Goal: Communication & Community: Answer question/provide support

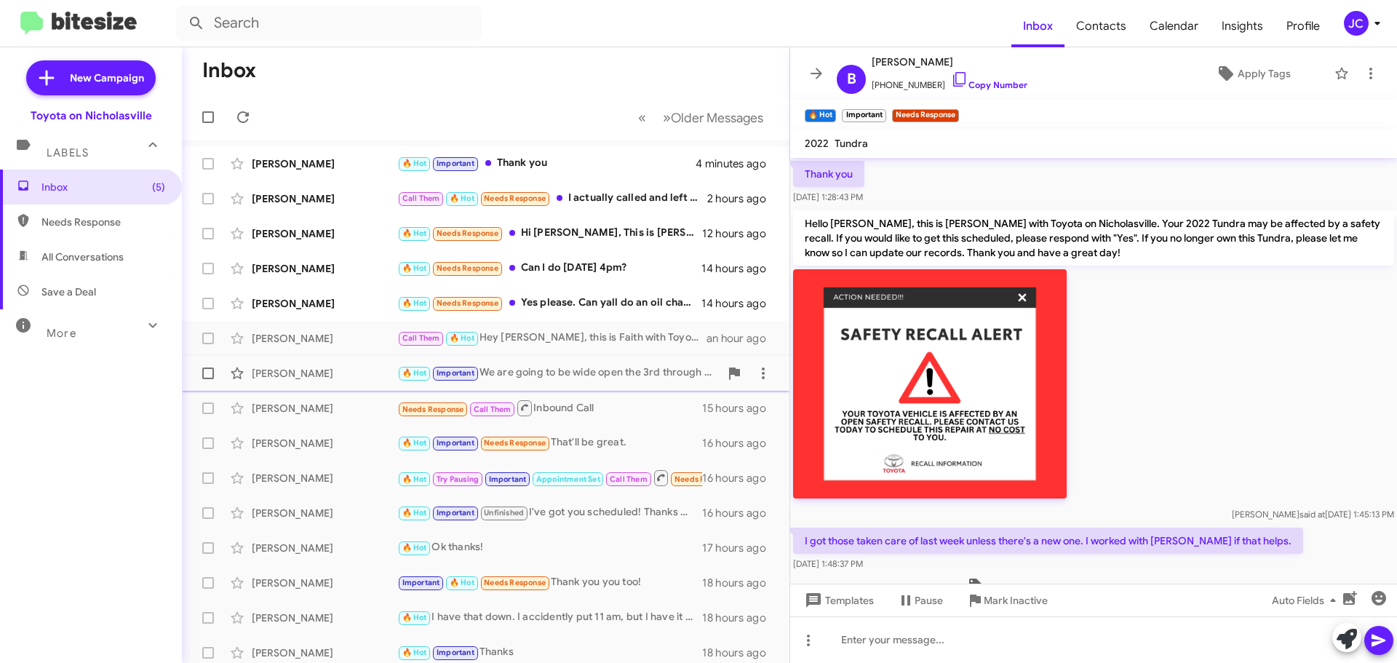
scroll to position [2321, 0]
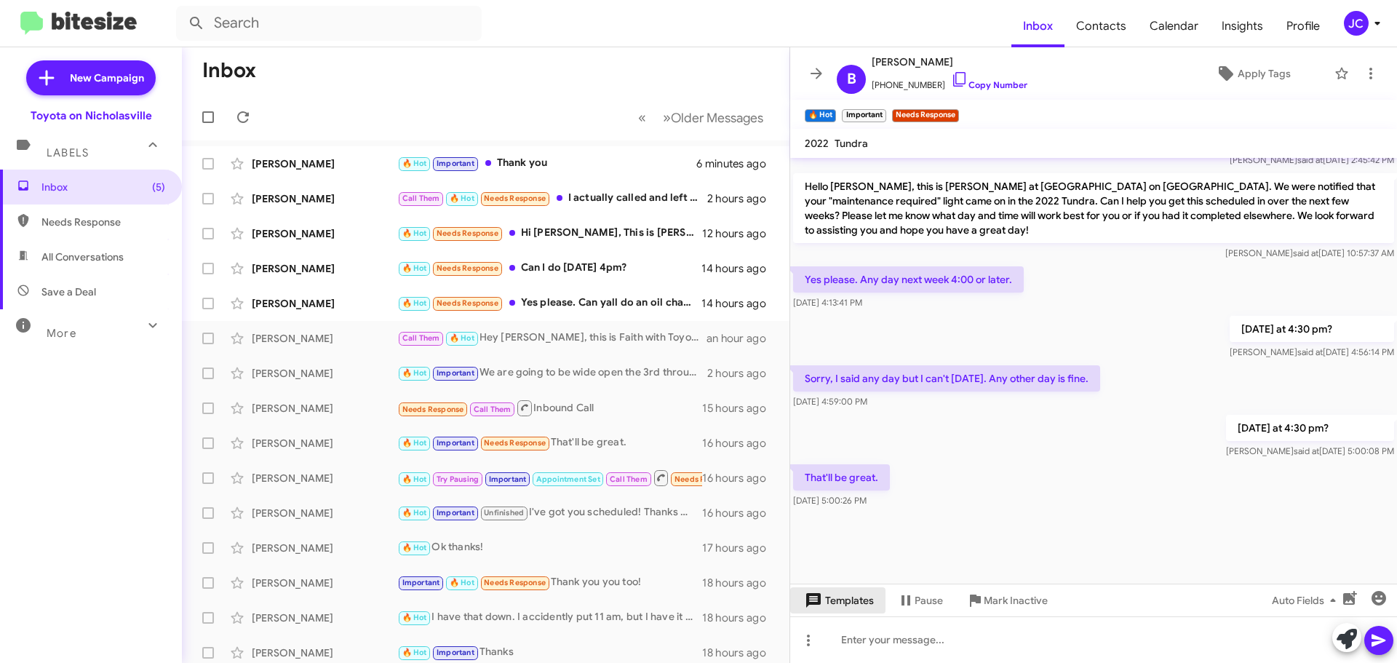
click at [851, 599] on span "Templates" at bounding box center [838, 600] width 72 height 26
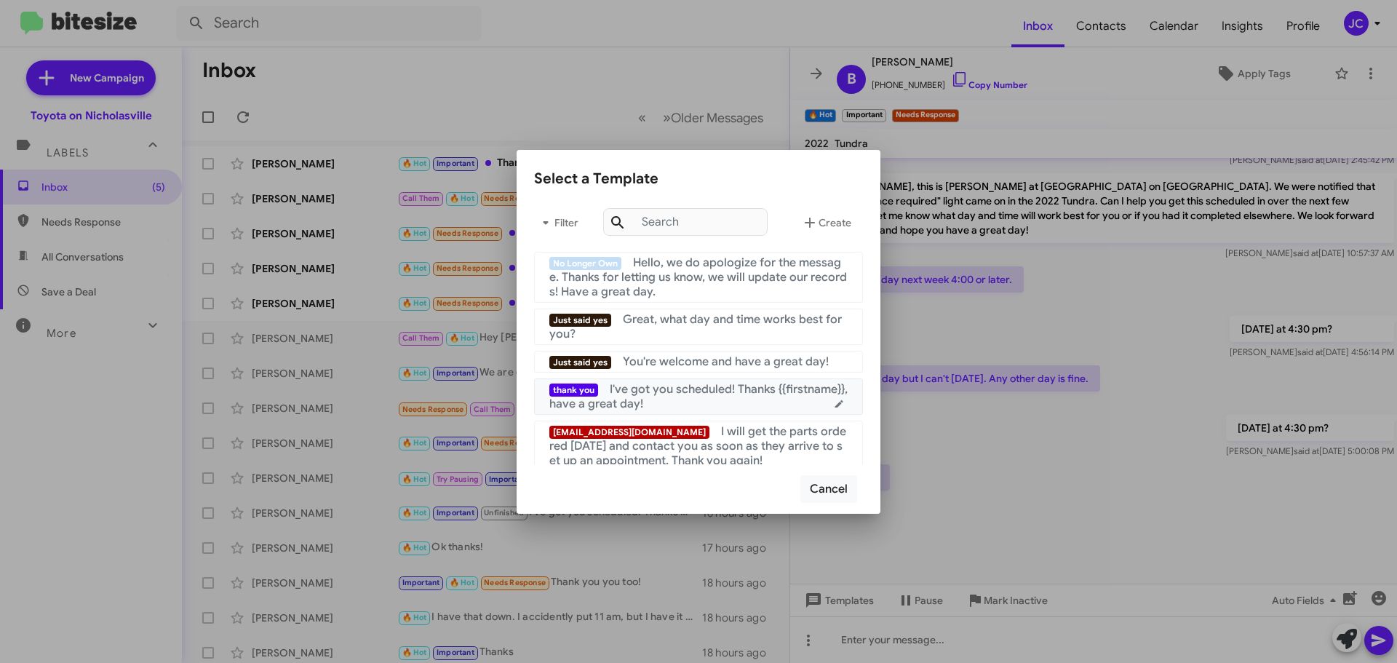
click at [685, 394] on span "I've got you scheduled! Thanks {{firstname}}, have a great day!" at bounding box center [698, 396] width 298 height 29
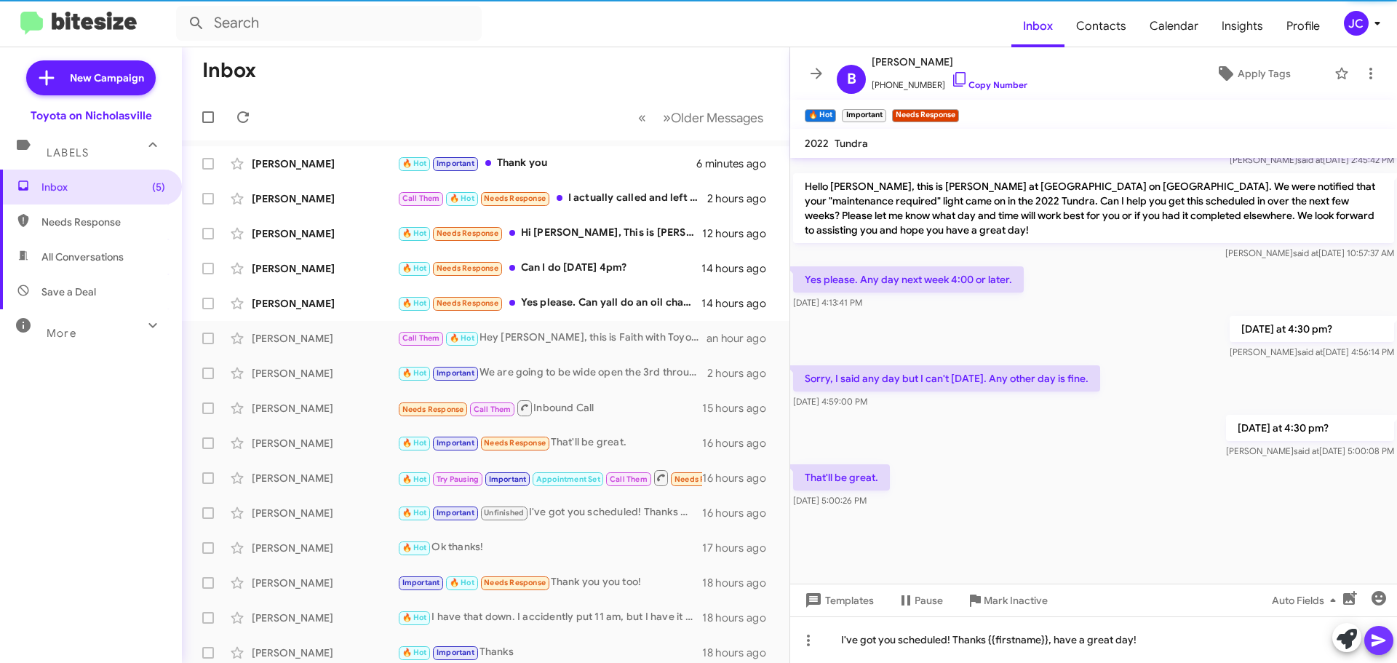
click at [1380, 642] on icon at bounding box center [1379, 640] width 14 height 12
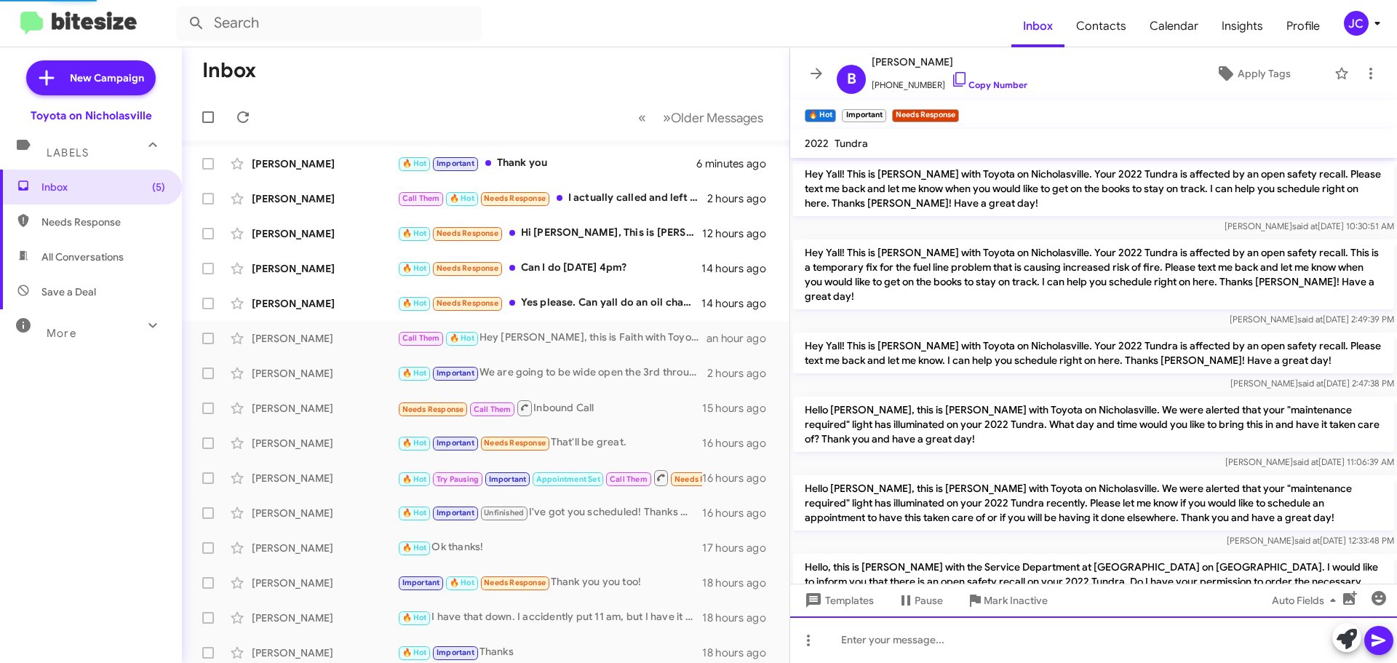
scroll to position [73, 0]
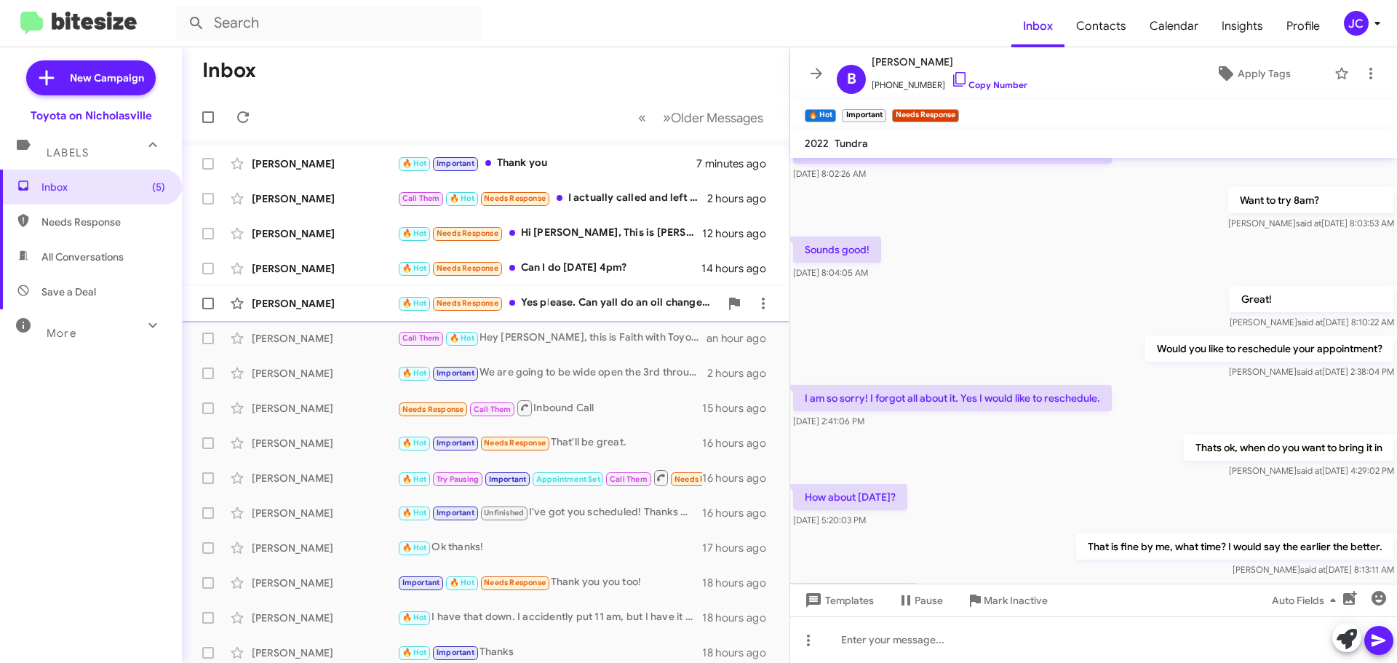
click at [324, 306] on div "[PERSON_NAME]" at bounding box center [325, 303] width 146 height 15
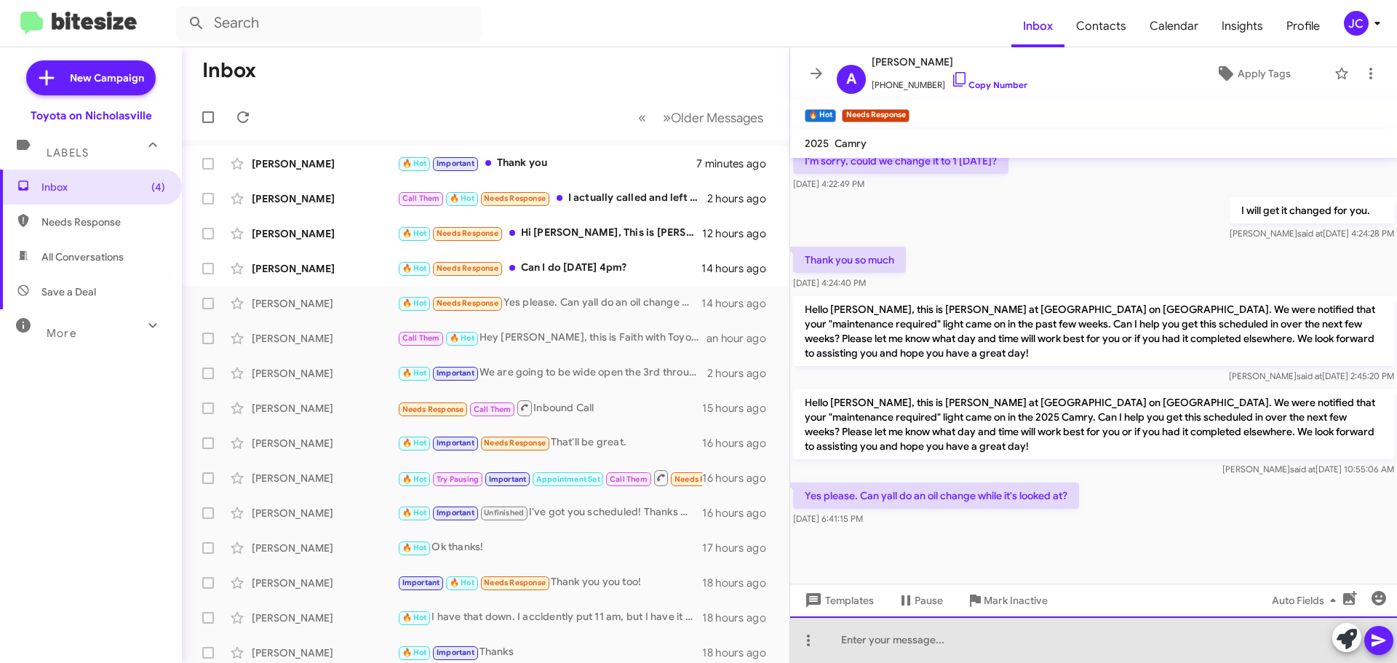
click at [895, 637] on div at bounding box center [1093, 639] width 607 height 47
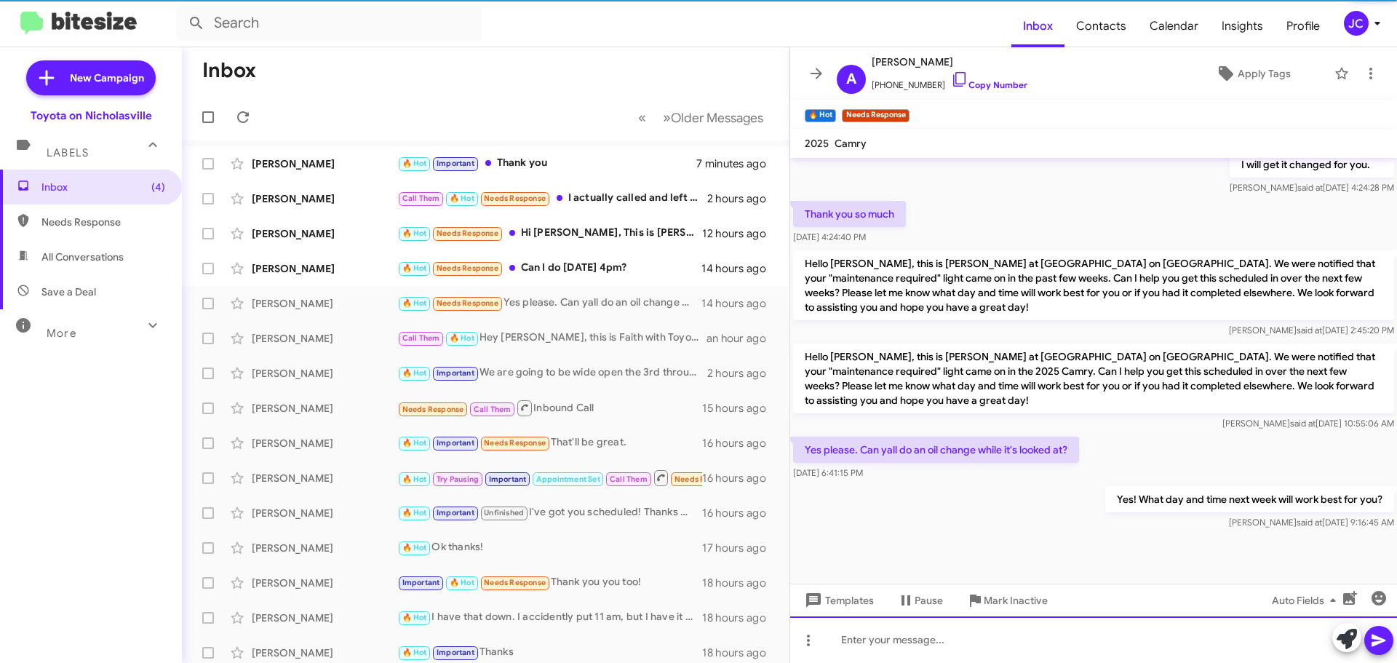
scroll to position [657, 0]
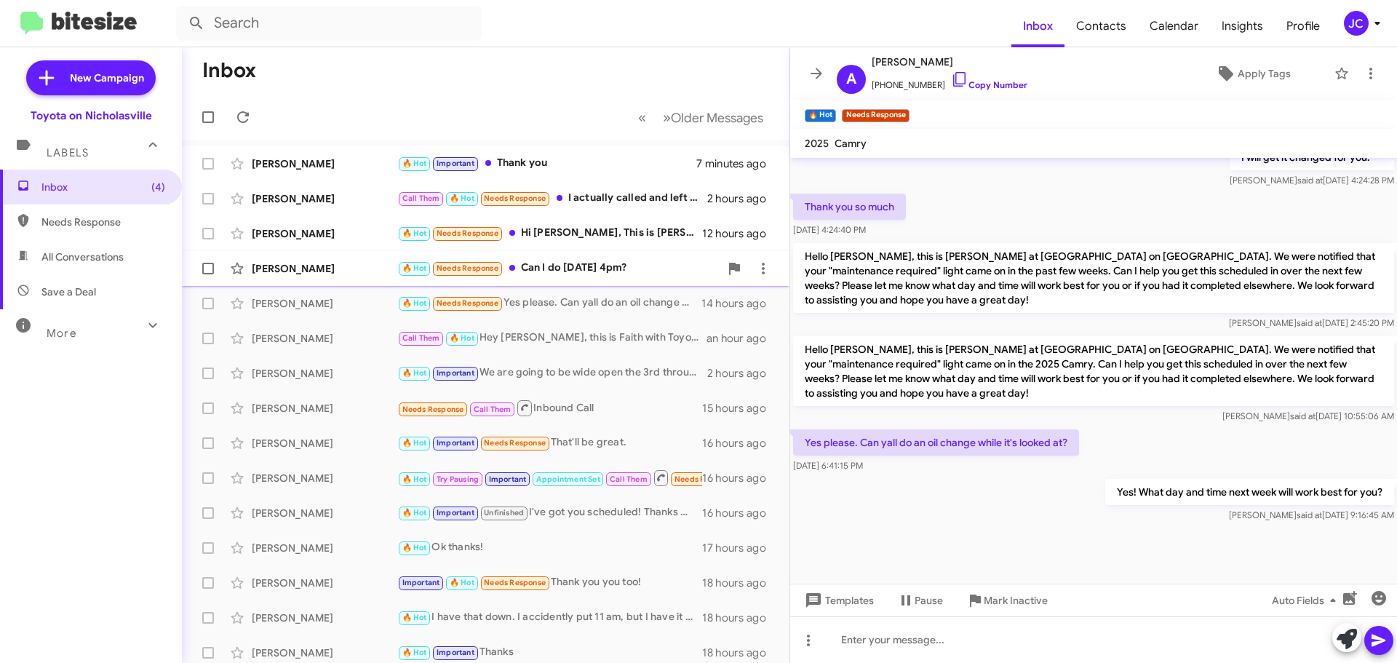
click at [310, 260] on div "[PERSON_NAME] 🔥 Hot Needs Response Can I do [DATE] 4pm? 14 hours ago" at bounding box center [486, 268] width 584 height 29
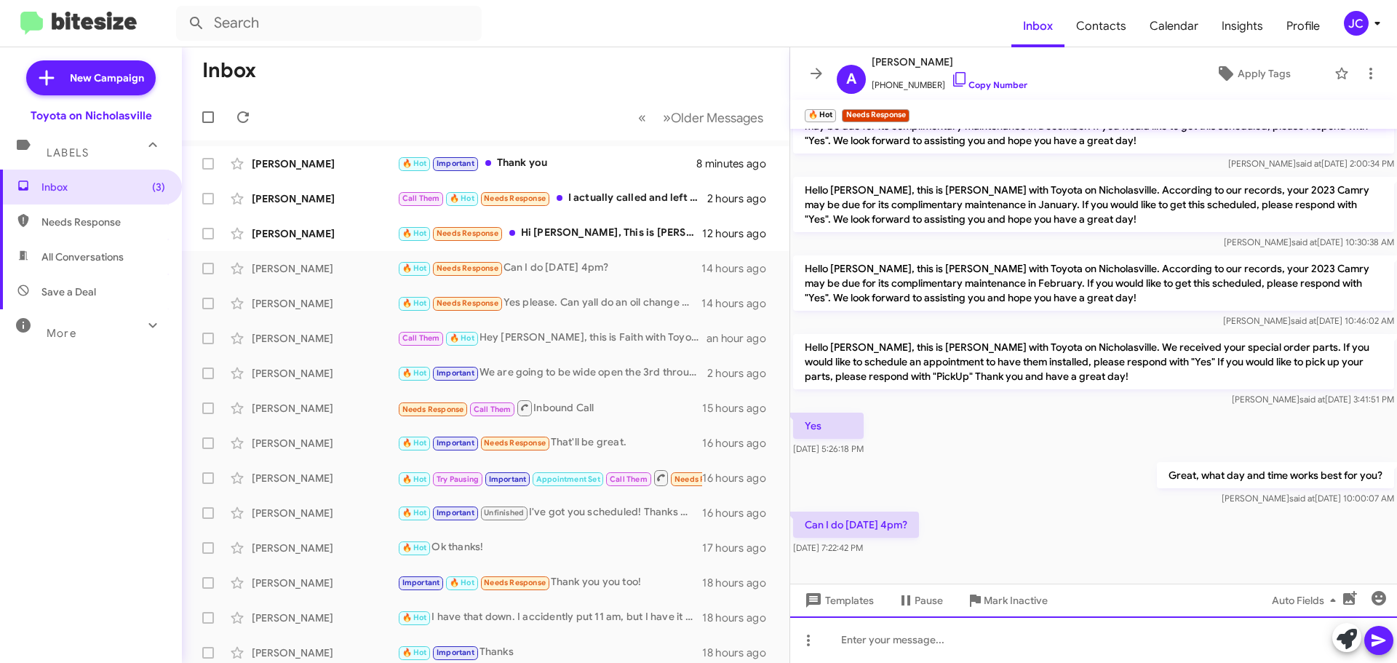
click at [883, 639] on div at bounding box center [1093, 639] width 607 height 47
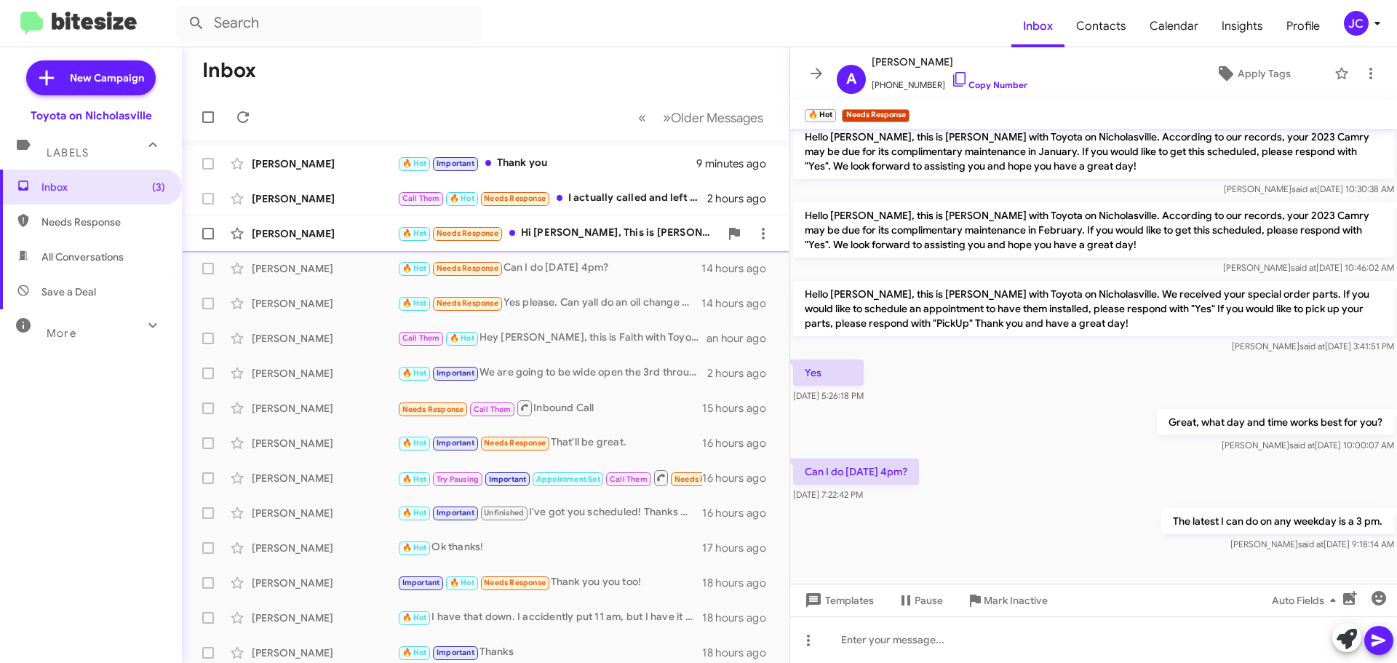
click at [288, 227] on div "[PERSON_NAME]" at bounding box center [325, 233] width 146 height 15
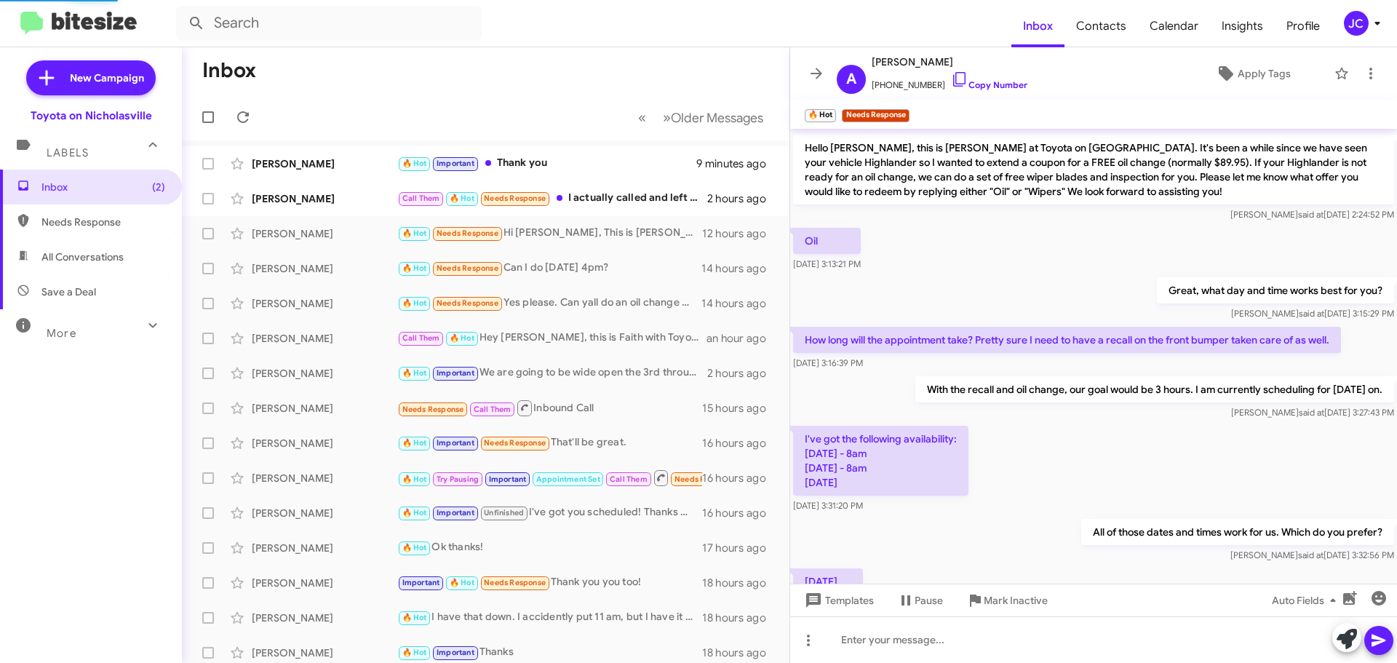
scroll to position [692, 0]
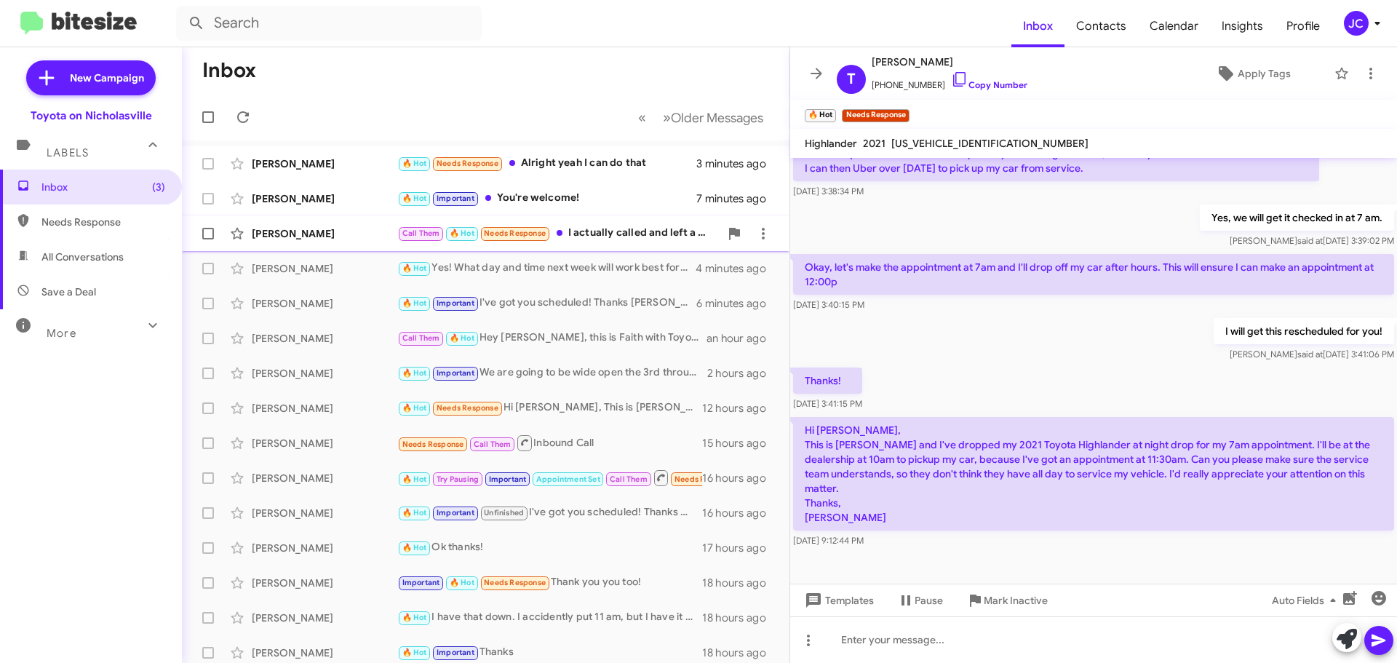
click at [287, 226] on div "[PERSON_NAME]" at bounding box center [325, 233] width 146 height 15
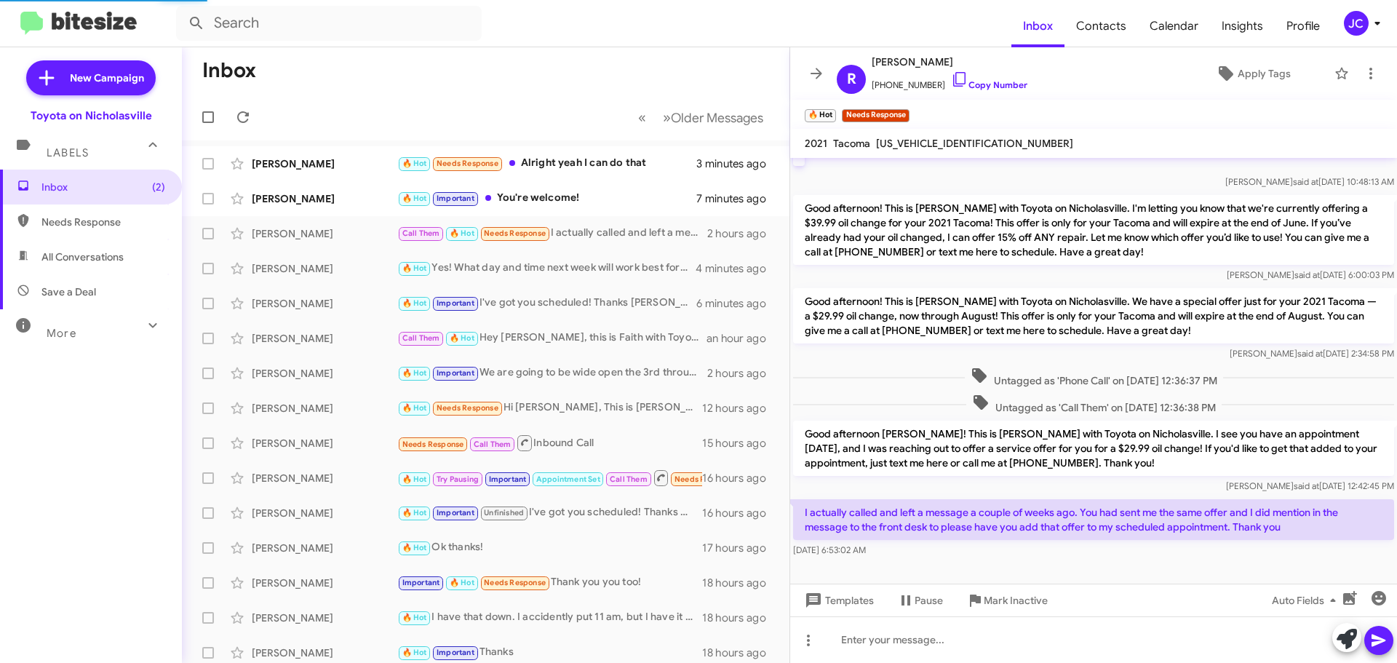
scroll to position [723, 0]
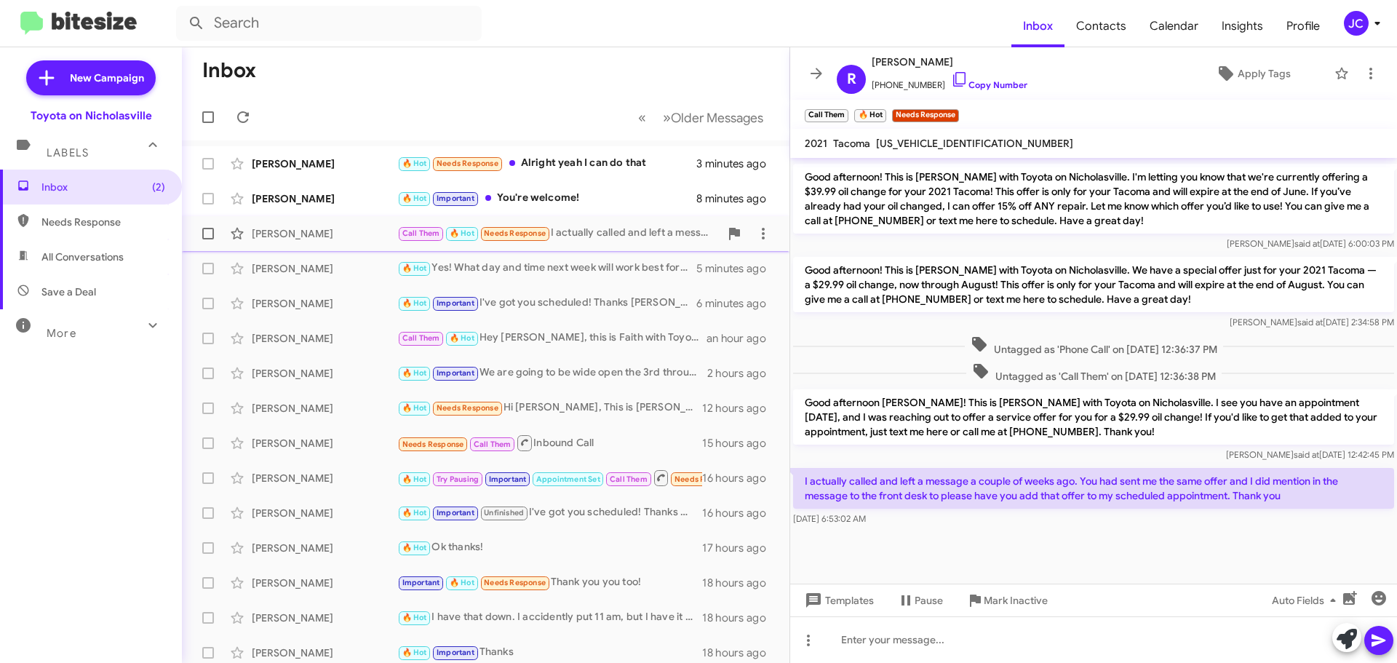
click at [205, 234] on span at bounding box center [208, 234] width 12 height 12
click at [207, 239] on input "checkbox" at bounding box center [207, 239] width 1 height 1
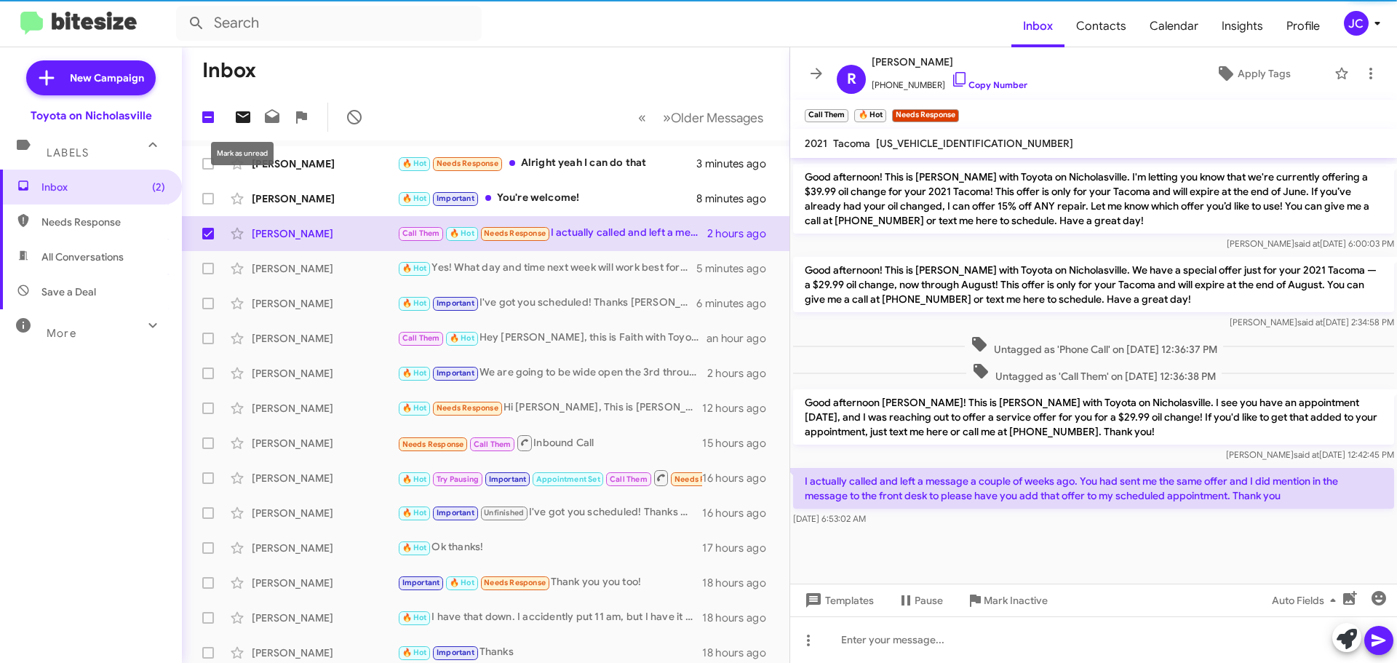
click at [244, 119] on icon at bounding box center [243, 117] width 15 height 12
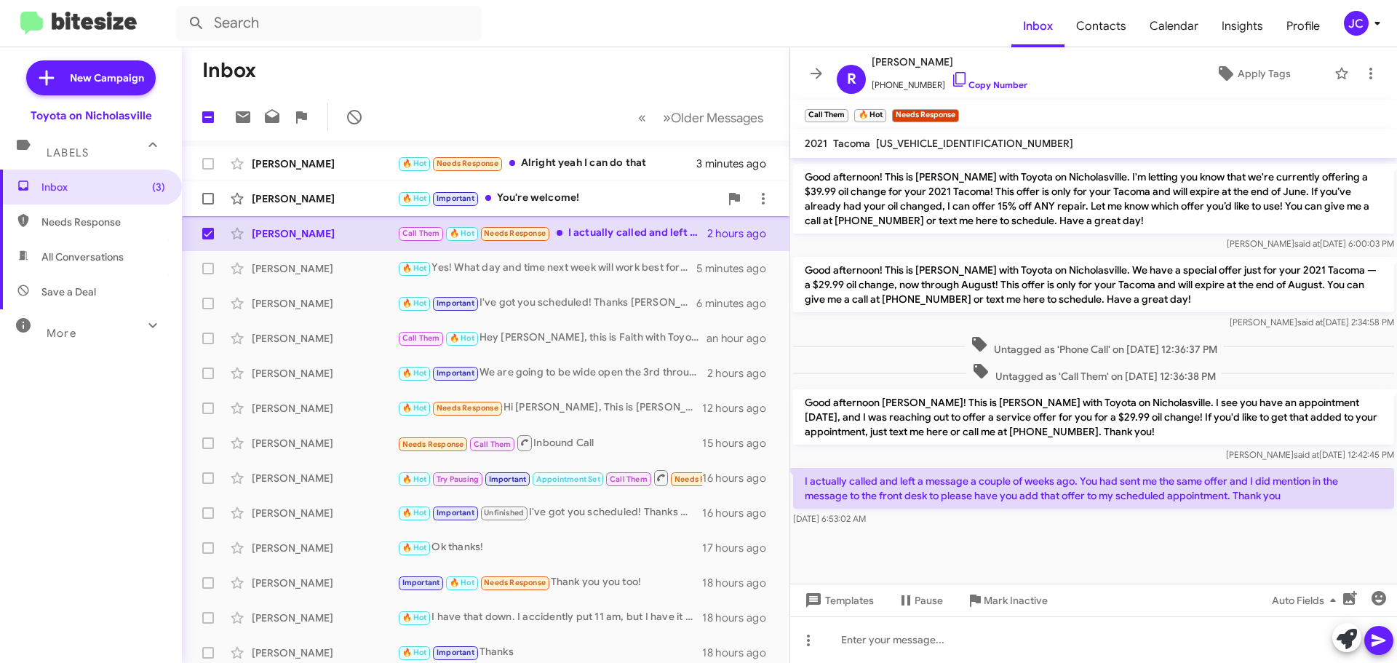
click at [316, 197] on div "[PERSON_NAME]" at bounding box center [325, 198] width 146 height 15
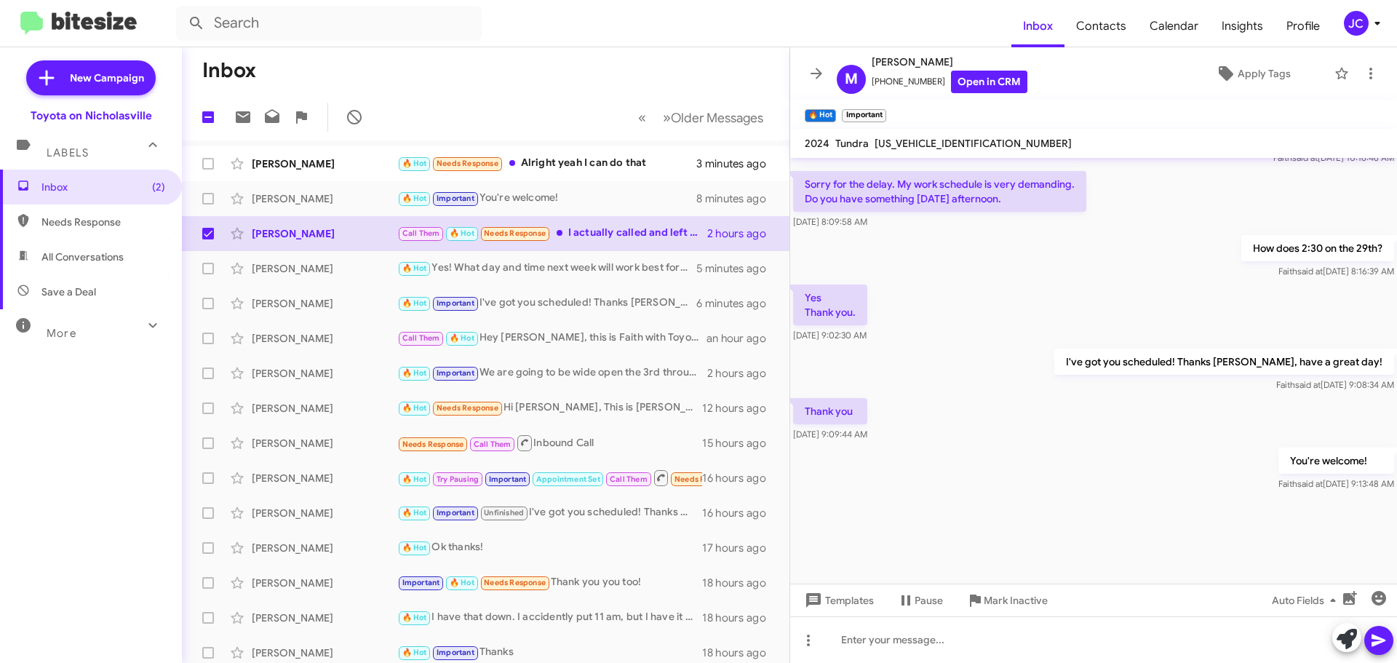
scroll to position [1261, 0]
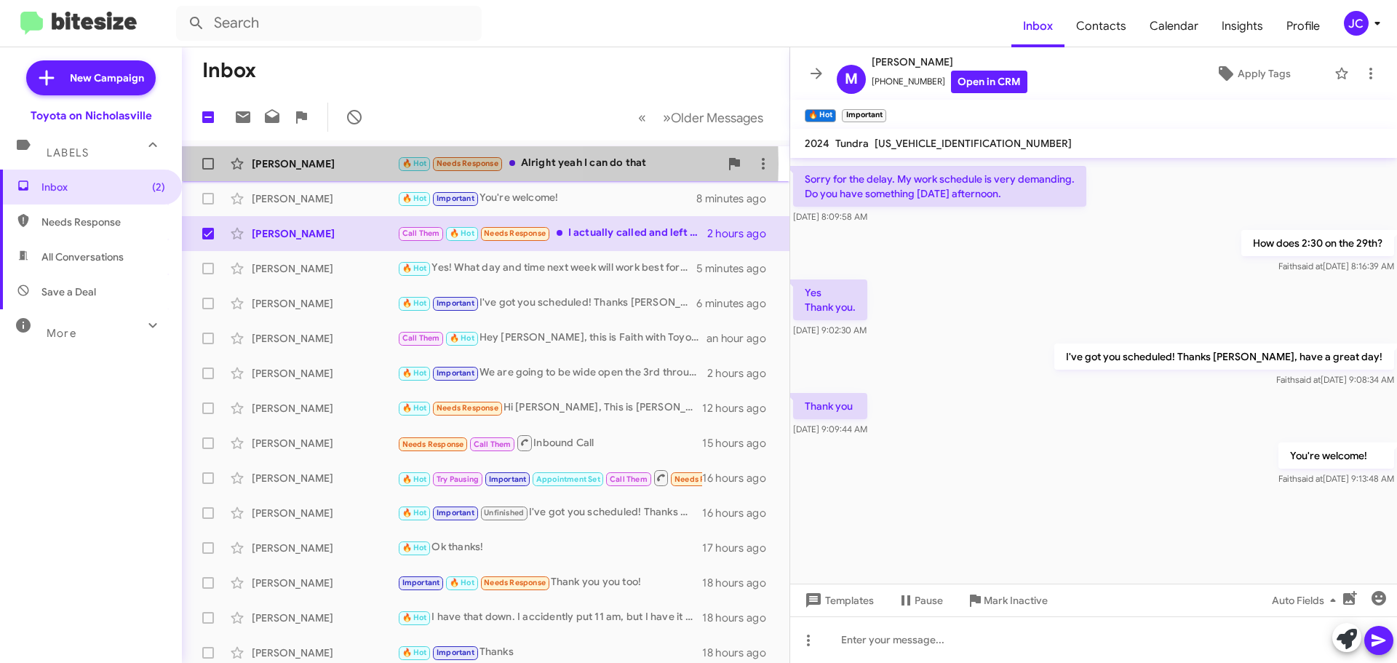
click at [311, 164] on div "[PERSON_NAME]" at bounding box center [325, 163] width 146 height 15
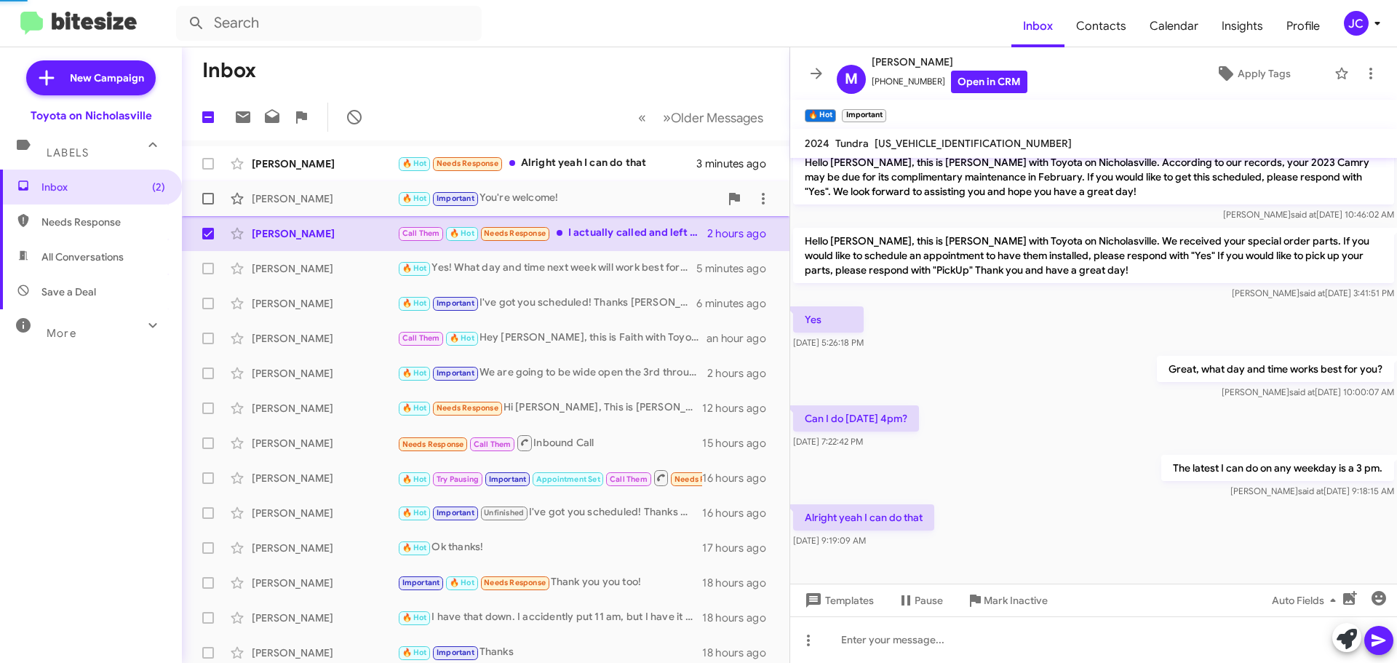
scroll to position [140, 0]
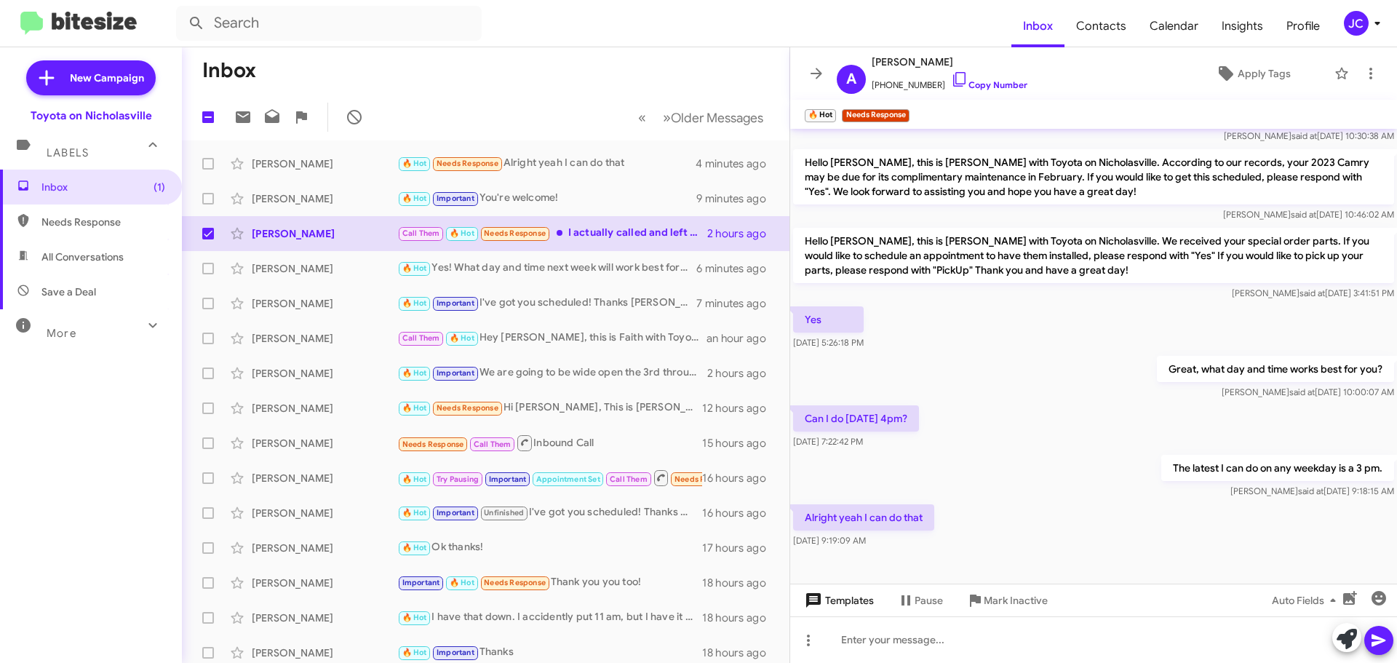
click at [856, 600] on span "Templates" at bounding box center [838, 600] width 72 height 26
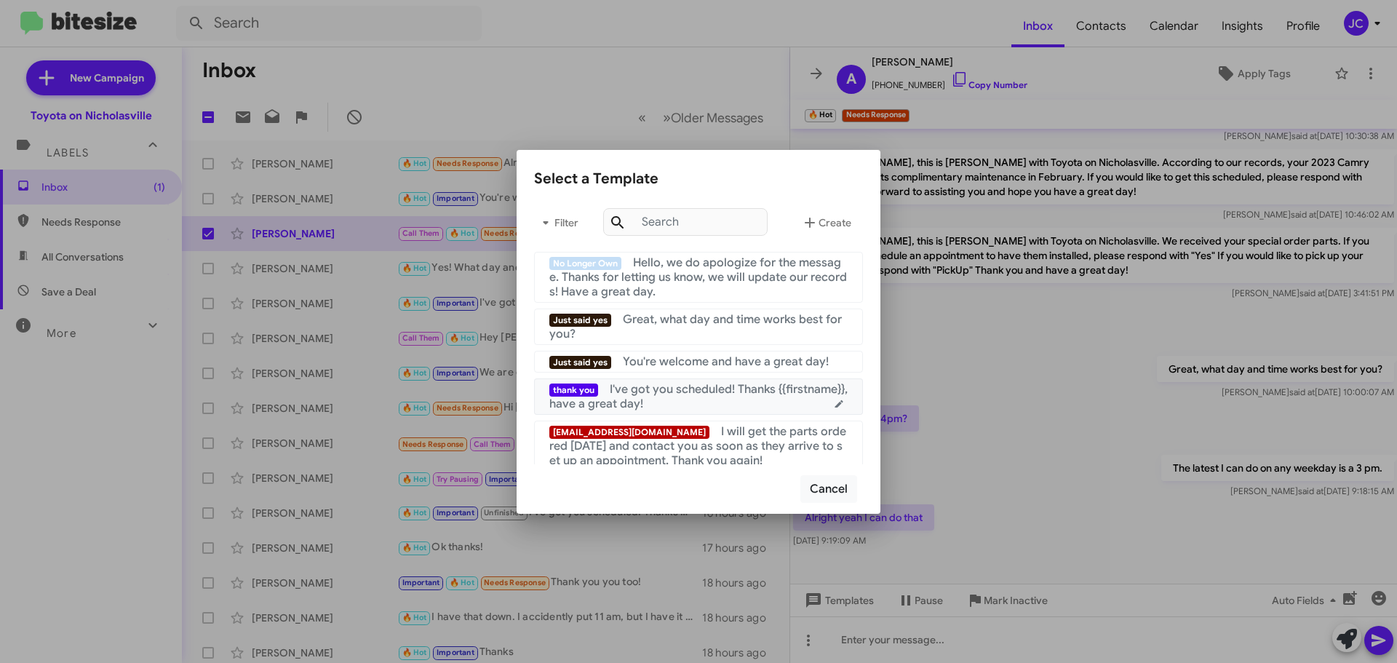
click at [765, 402] on div "thank you I've got you scheduled! Thanks {{firstname}}, have a great day!" at bounding box center [698, 396] width 298 height 29
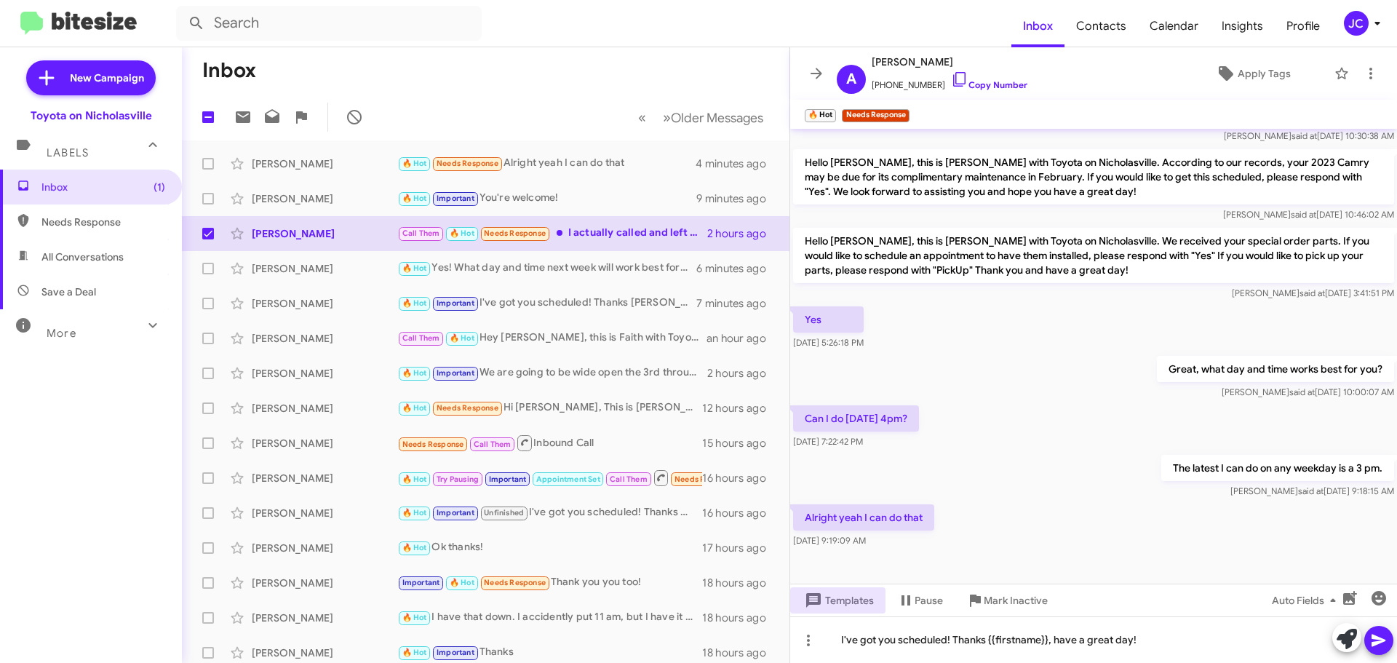
click at [1372, 640] on icon at bounding box center [1378, 640] width 17 height 17
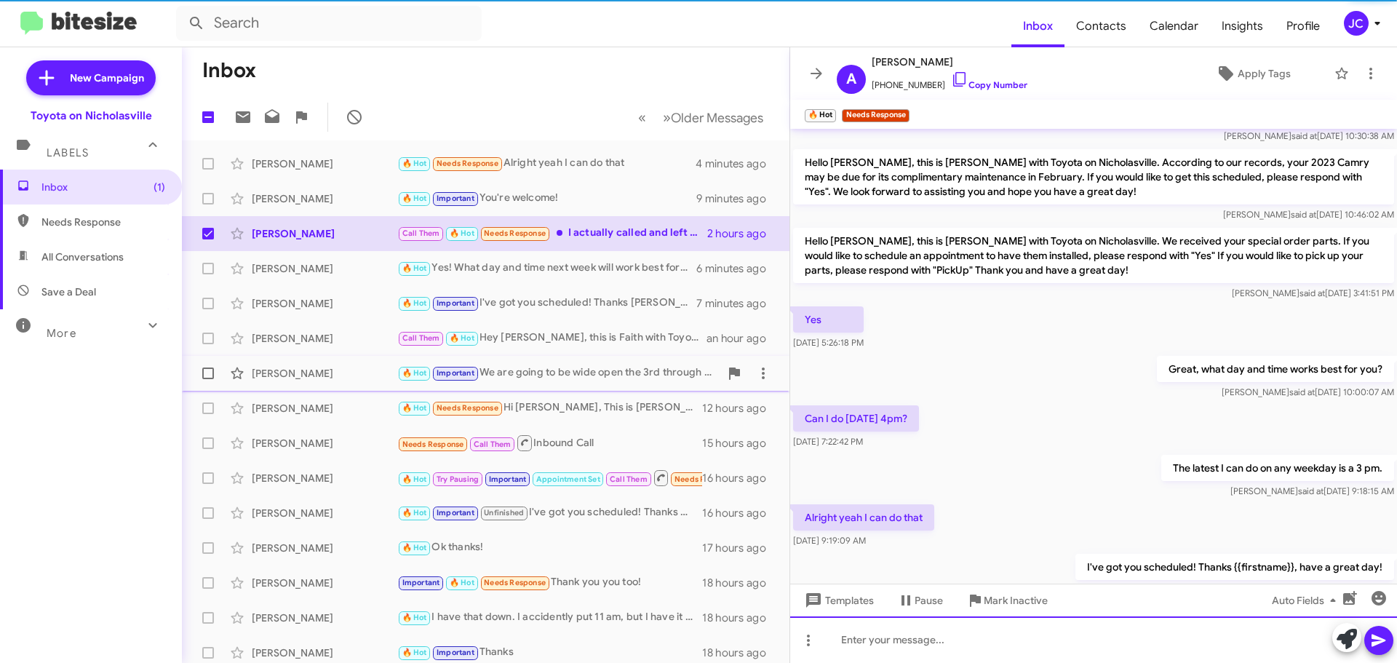
scroll to position [0, 0]
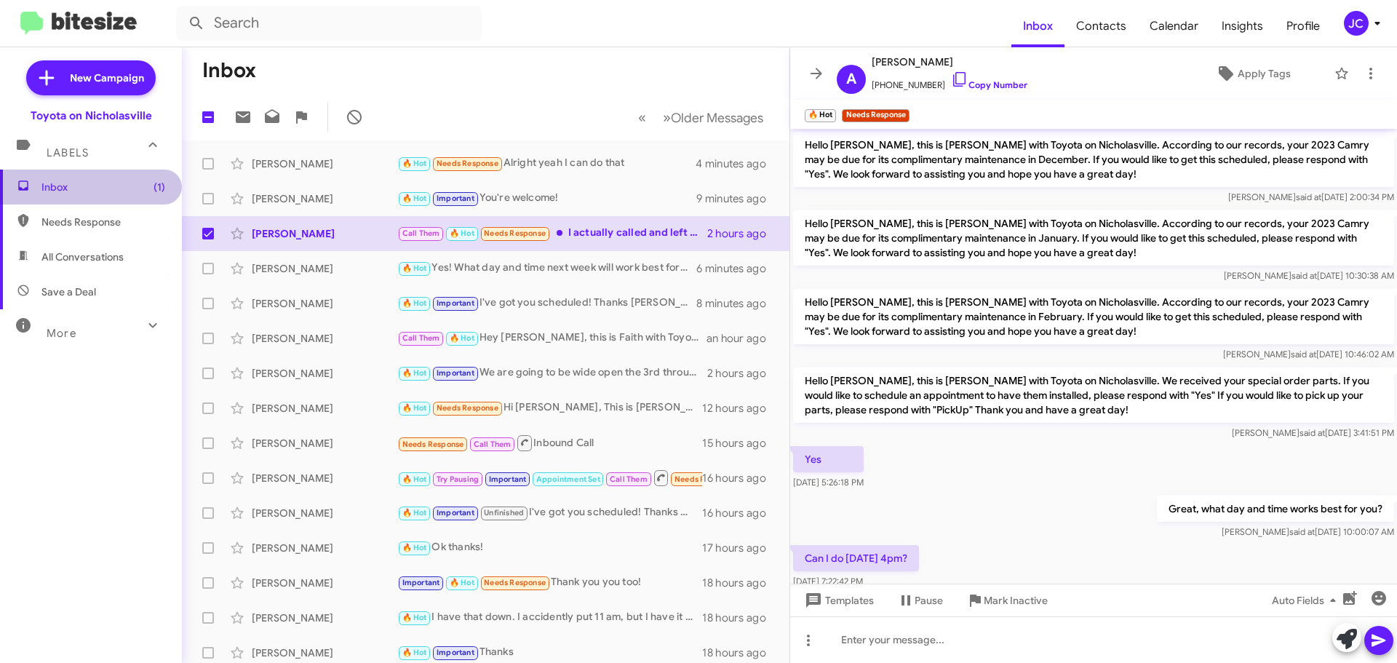
click at [97, 188] on span "Inbox (1)" at bounding box center [103, 187] width 124 height 15
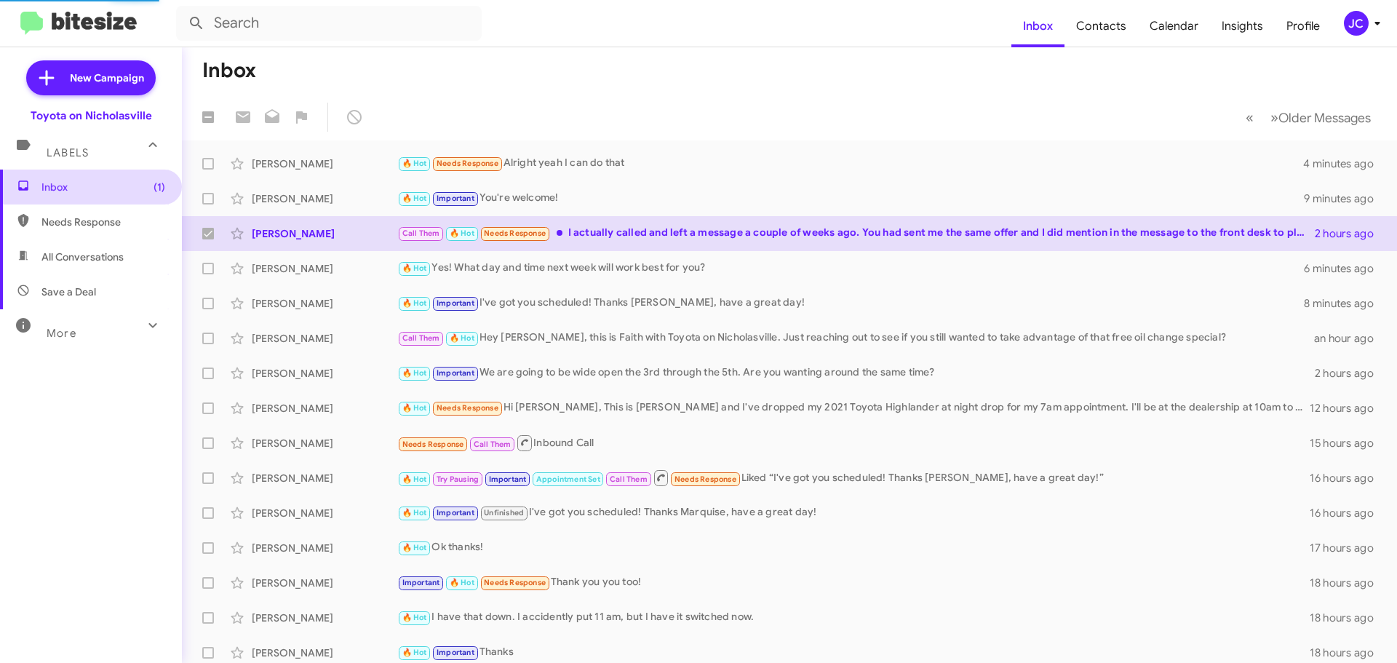
checkbox input "false"
